Goal: Task Accomplishment & Management: Manage account settings

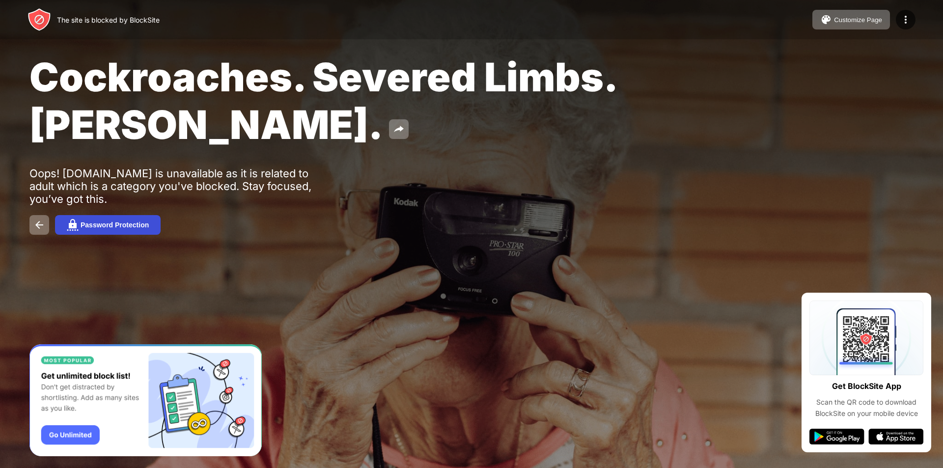
click at [130, 225] on div "Password Protection" at bounding box center [115, 225] width 68 height 8
